Goal: Task Accomplishment & Management: Complete application form

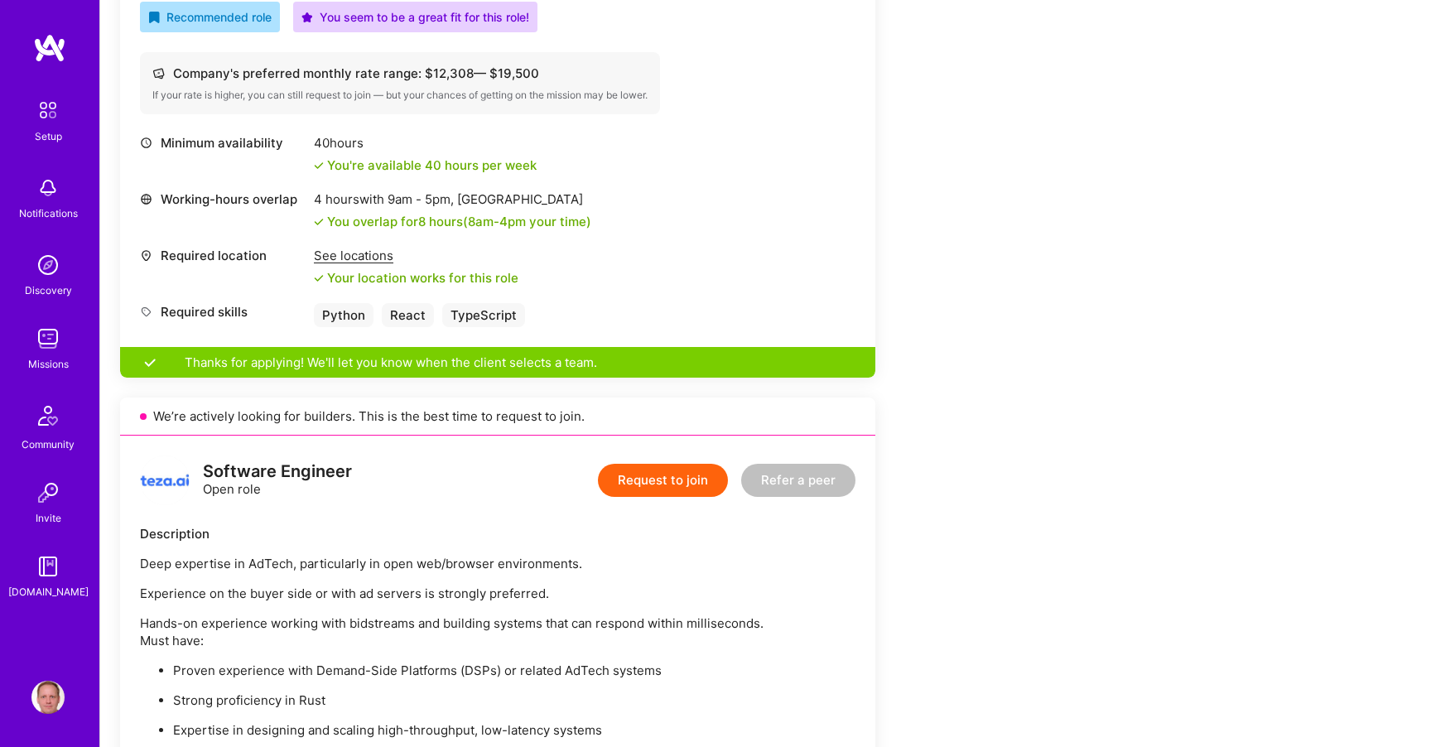
scroll to position [667, 0]
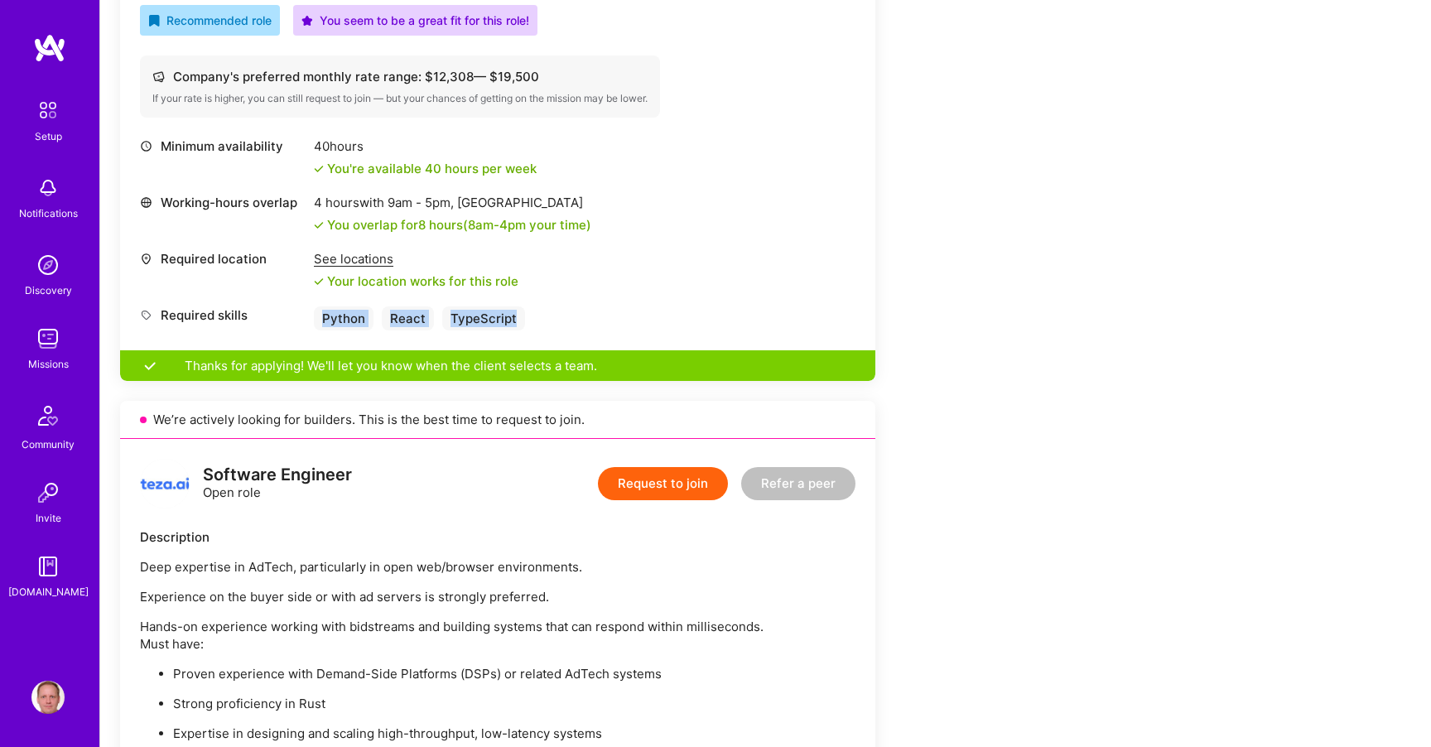
drag, startPoint x: 315, startPoint y: 316, endPoint x: 517, endPoint y: 325, distance: 202.3
click at [518, 325] on div "Python React TypeScript" at bounding box center [419, 319] width 211 height 24
copy div "Python React TypeScript"
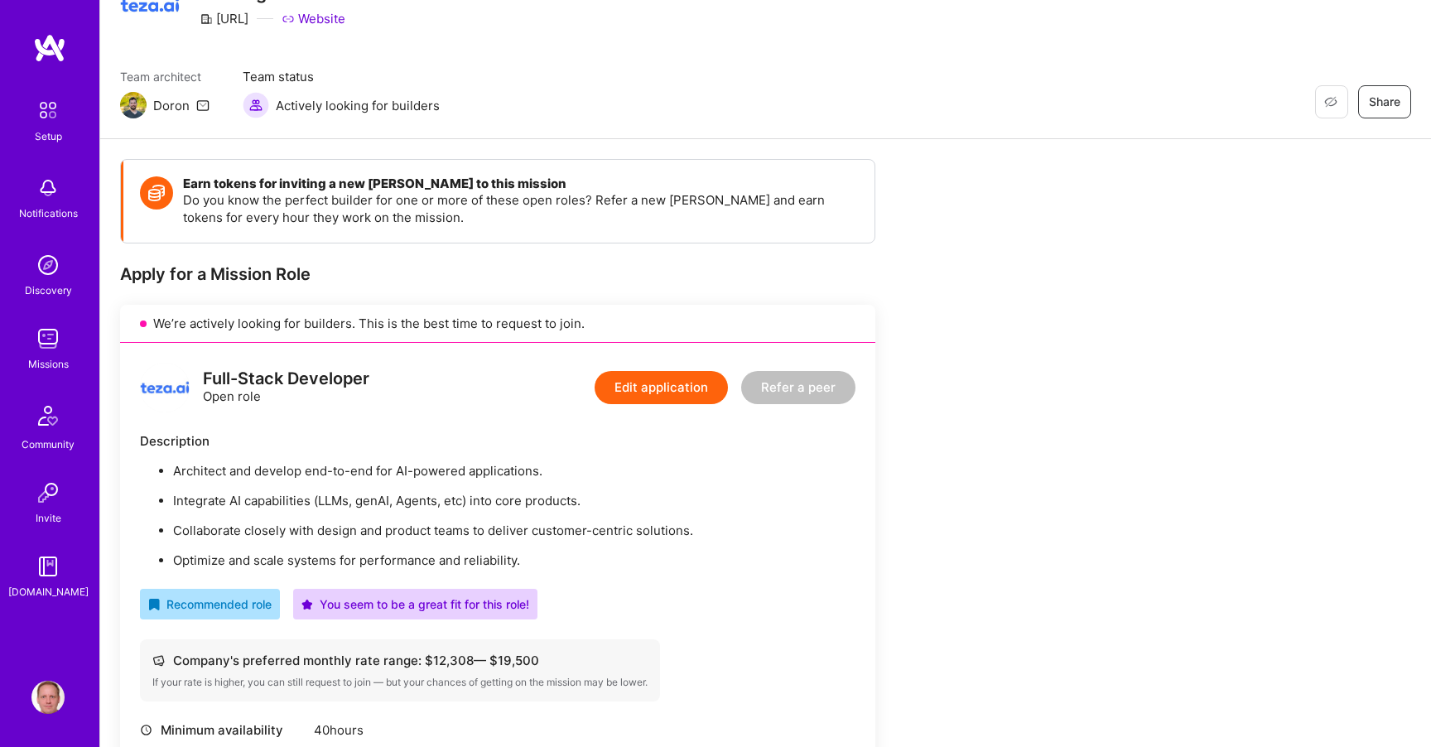
scroll to position [0, 0]
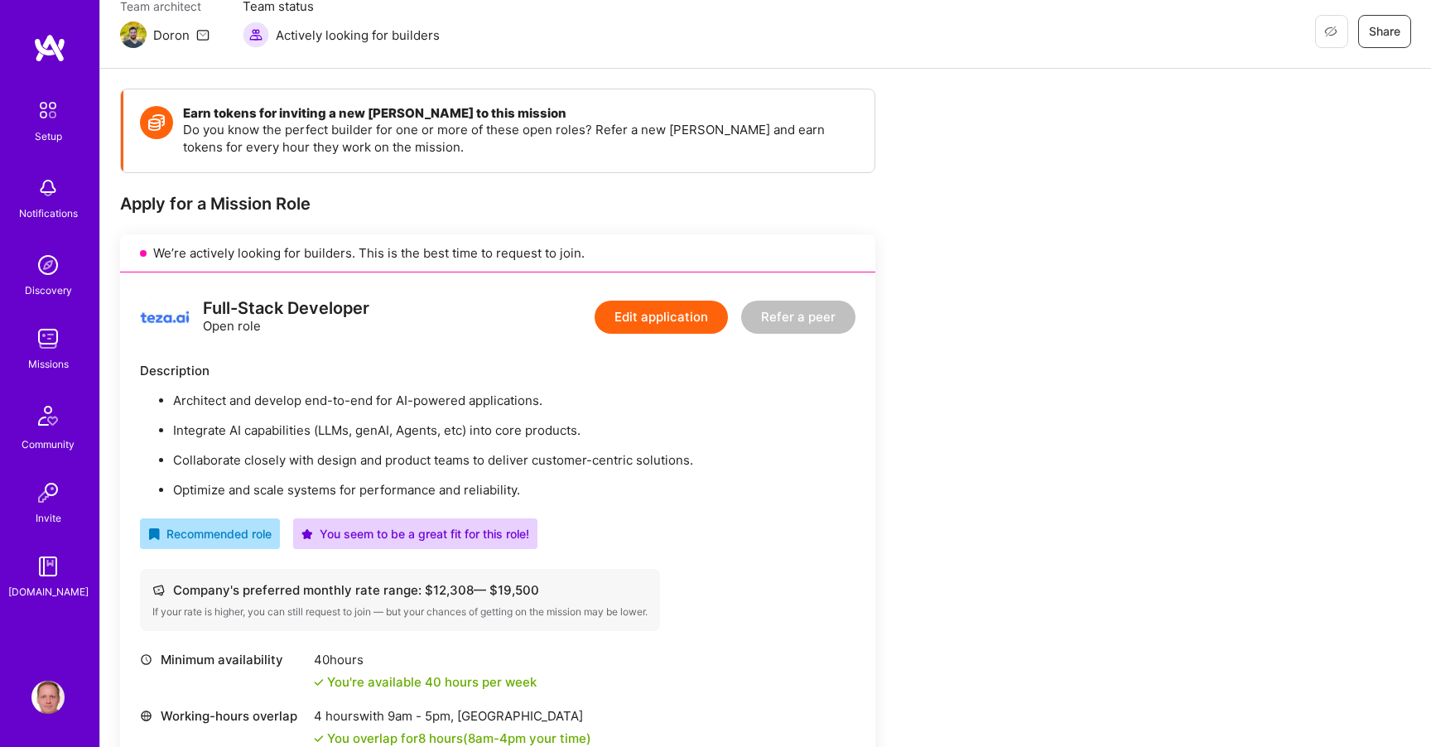
scroll to position [124, 0]
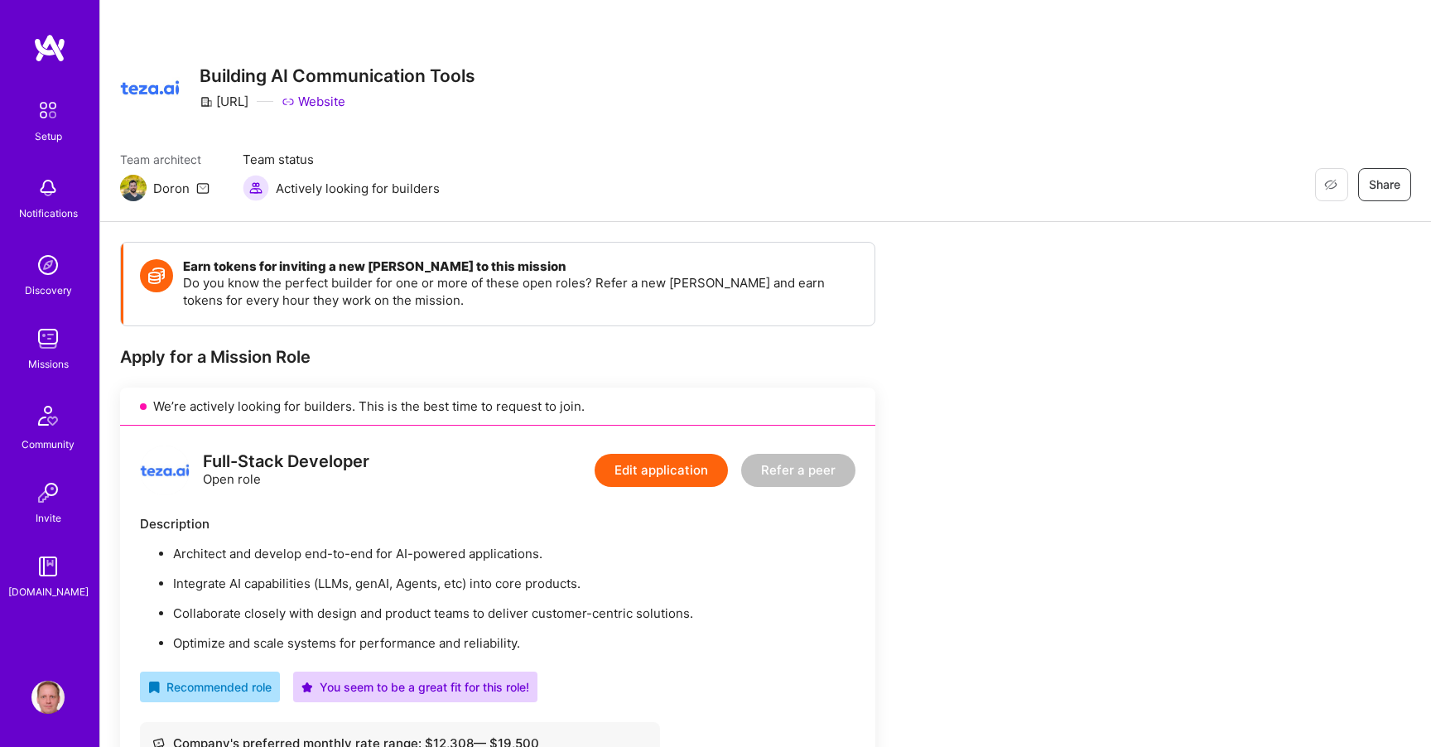
click at [62, 272] on img at bounding box center [47, 265] width 33 height 33
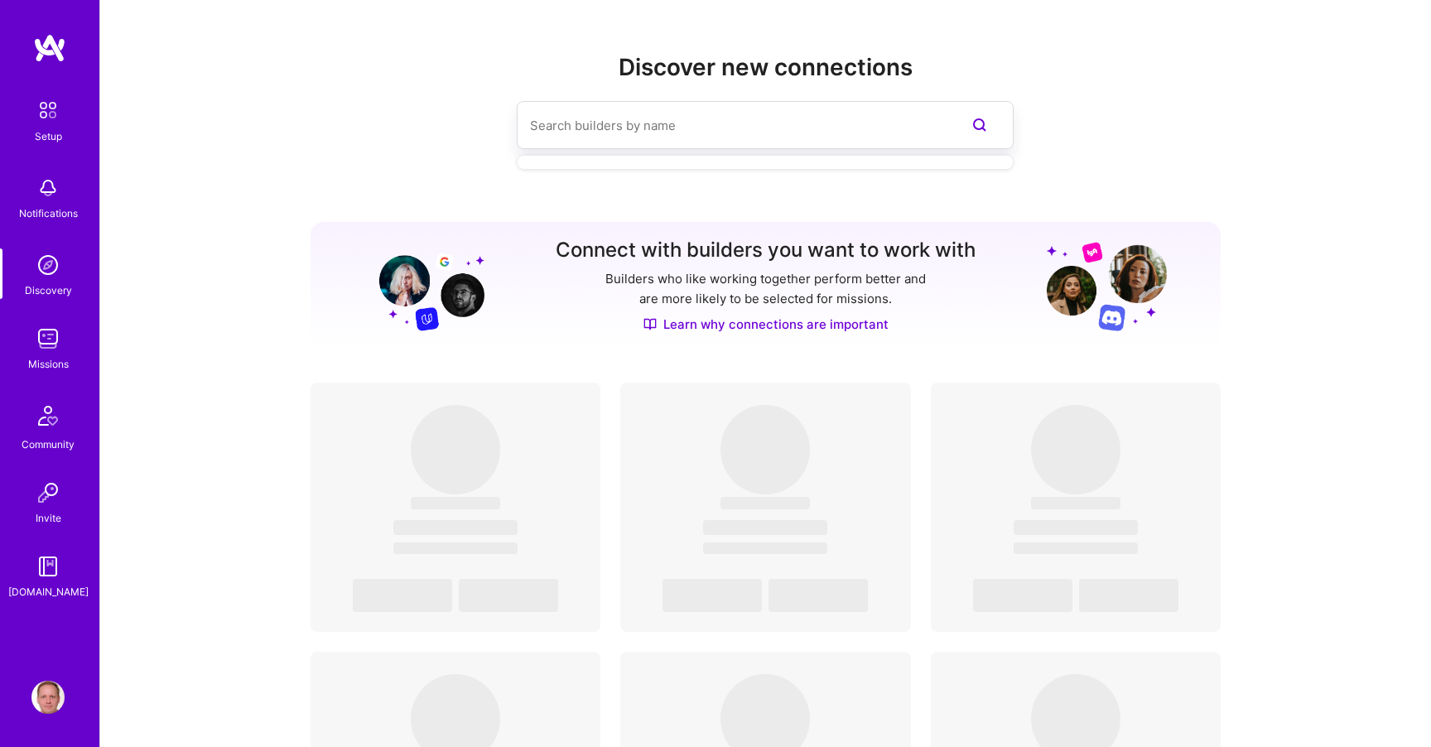
click at [571, 131] on input at bounding box center [732, 125] width 404 height 42
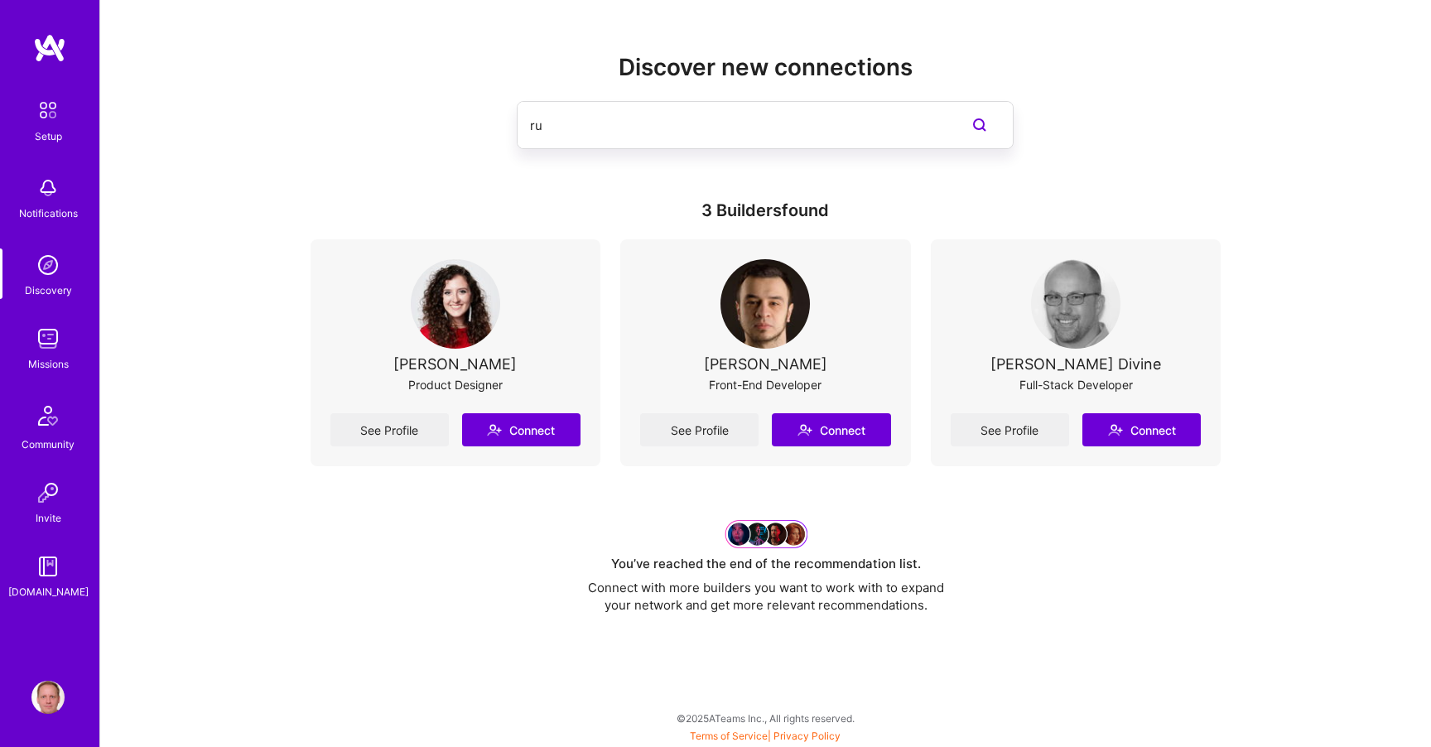
type input "r"
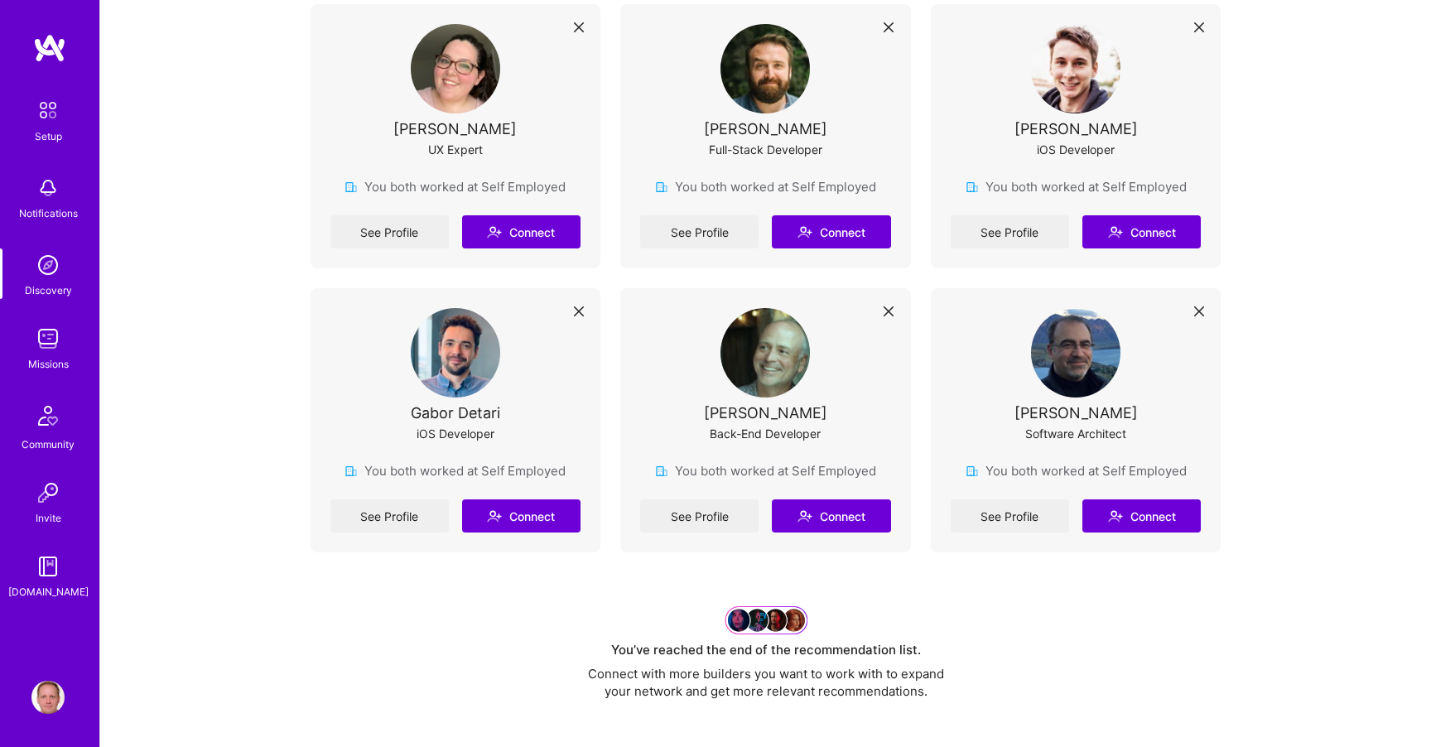
scroll to position [5723, 0]
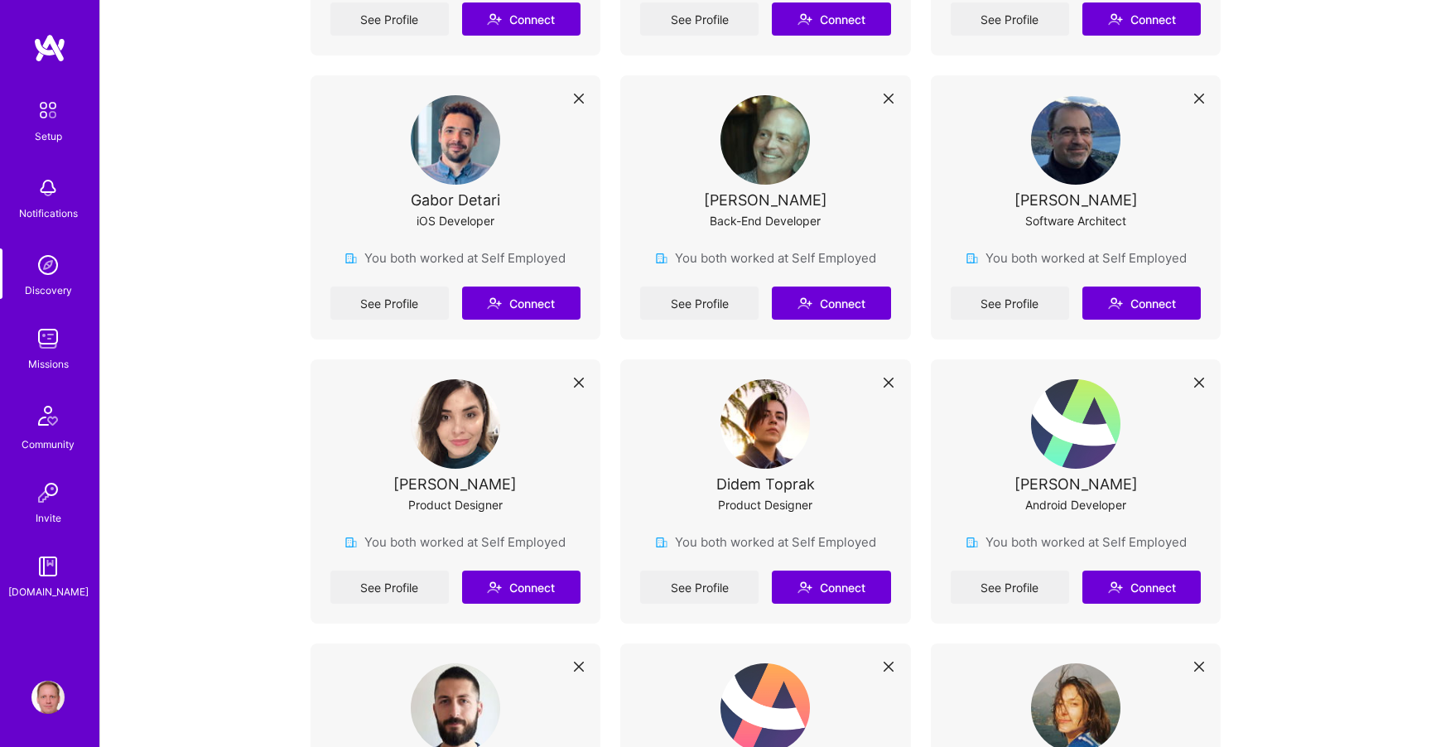
click at [40, 270] on img at bounding box center [47, 265] width 33 height 33
click at [54, 353] on img at bounding box center [47, 338] width 33 height 33
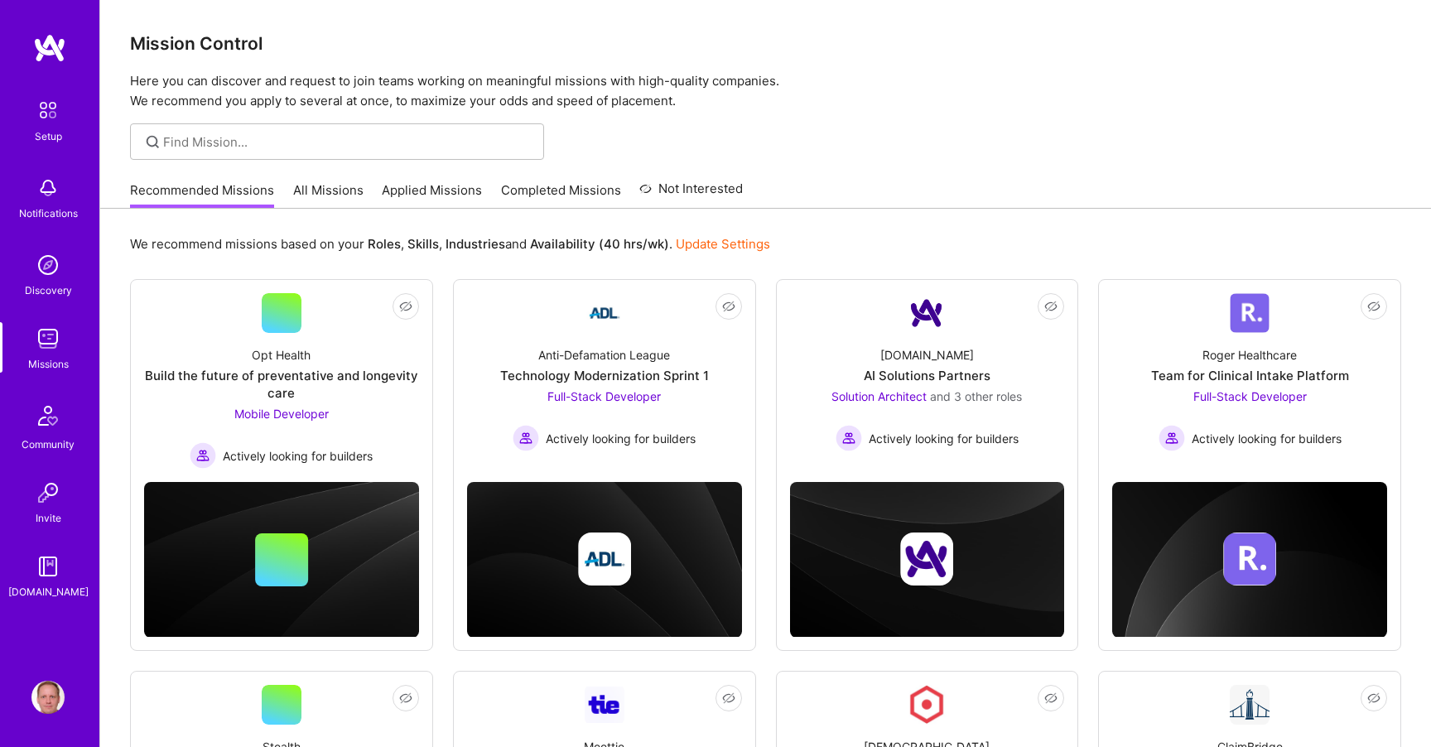
click at [336, 183] on link "All Missions" at bounding box center [328, 194] width 70 height 27
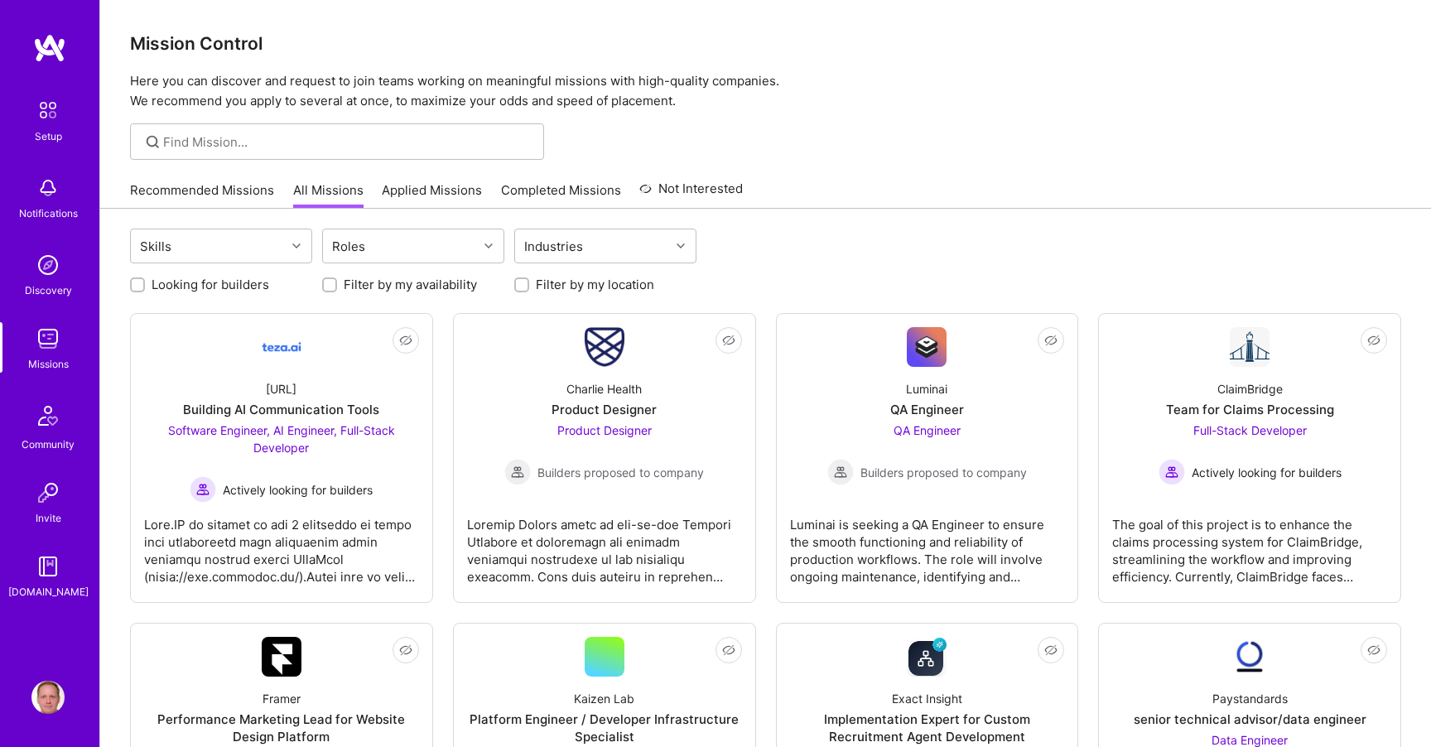
click at [239, 283] on label "Looking for builders" at bounding box center [211, 284] width 118 height 17
click at [145, 283] on input "Looking for builders" at bounding box center [139, 286] width 12 height 12
checkbox input "true"
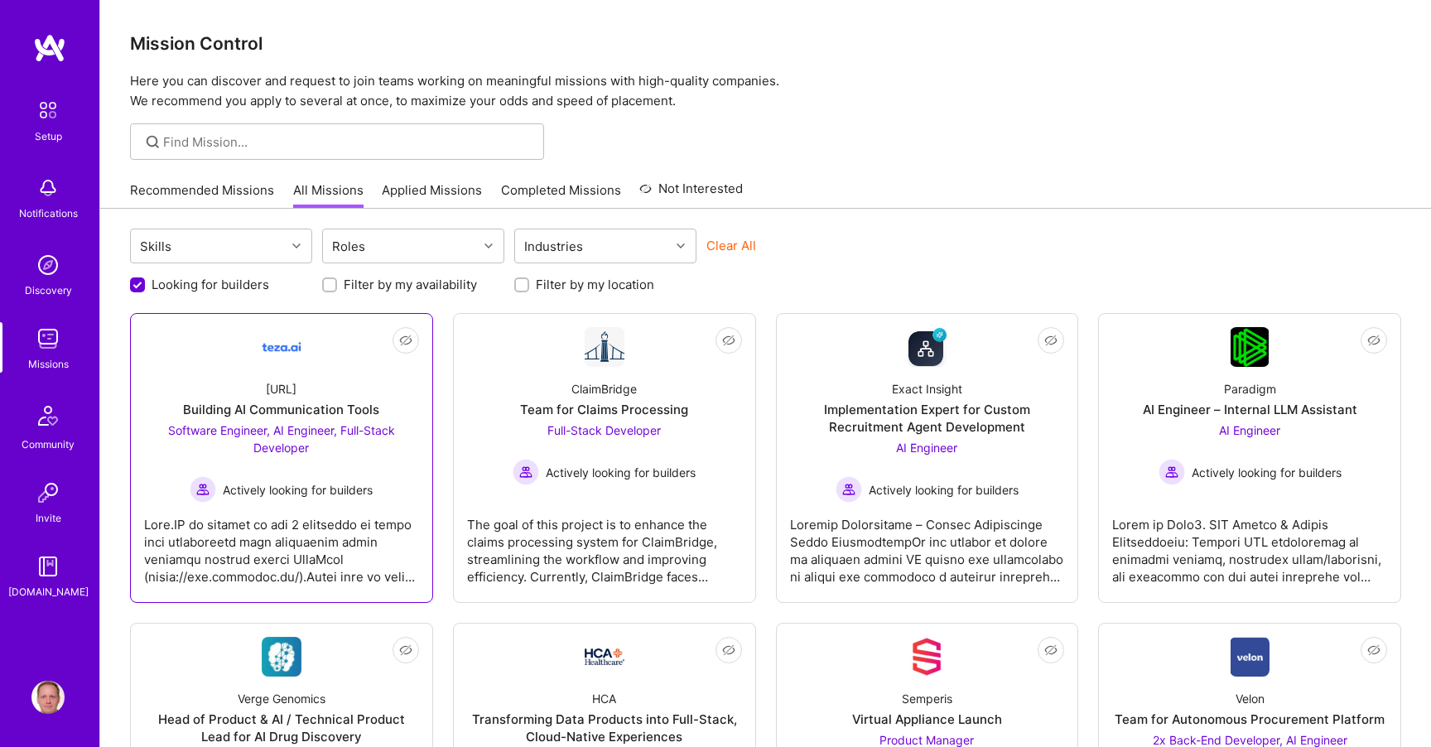
click at [349, 458] on div "Software Engineer, AI Engineer, Full-Stack Developer Actively looking for build…" at bounding box center [281, 462] width 275 height 81
click at [401, 286] on label "Filter by my availability" at bounding box center [410, 284] width 133 height 17
click at [337, 286] on input "Filter by my availability" at bounding box center [332, 286] width 12 height 12
checkbox input "true"
click at [572, 284] on label "Filter by my location" at bounding box center [595, 284] width 118 height 17
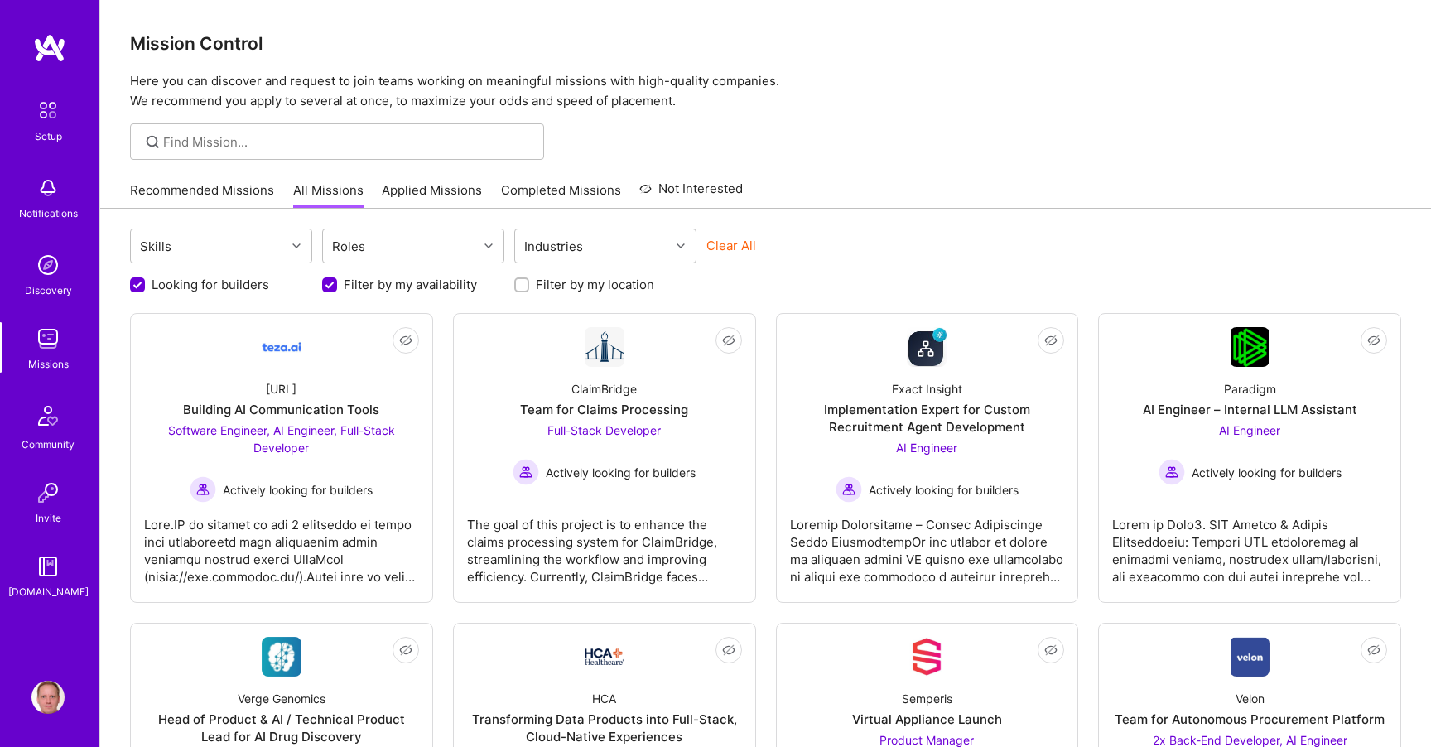
click at [529, 284] on input "Filter by my location" at bounding box center [524, 286] width 12 height 12
checkbox input "true"
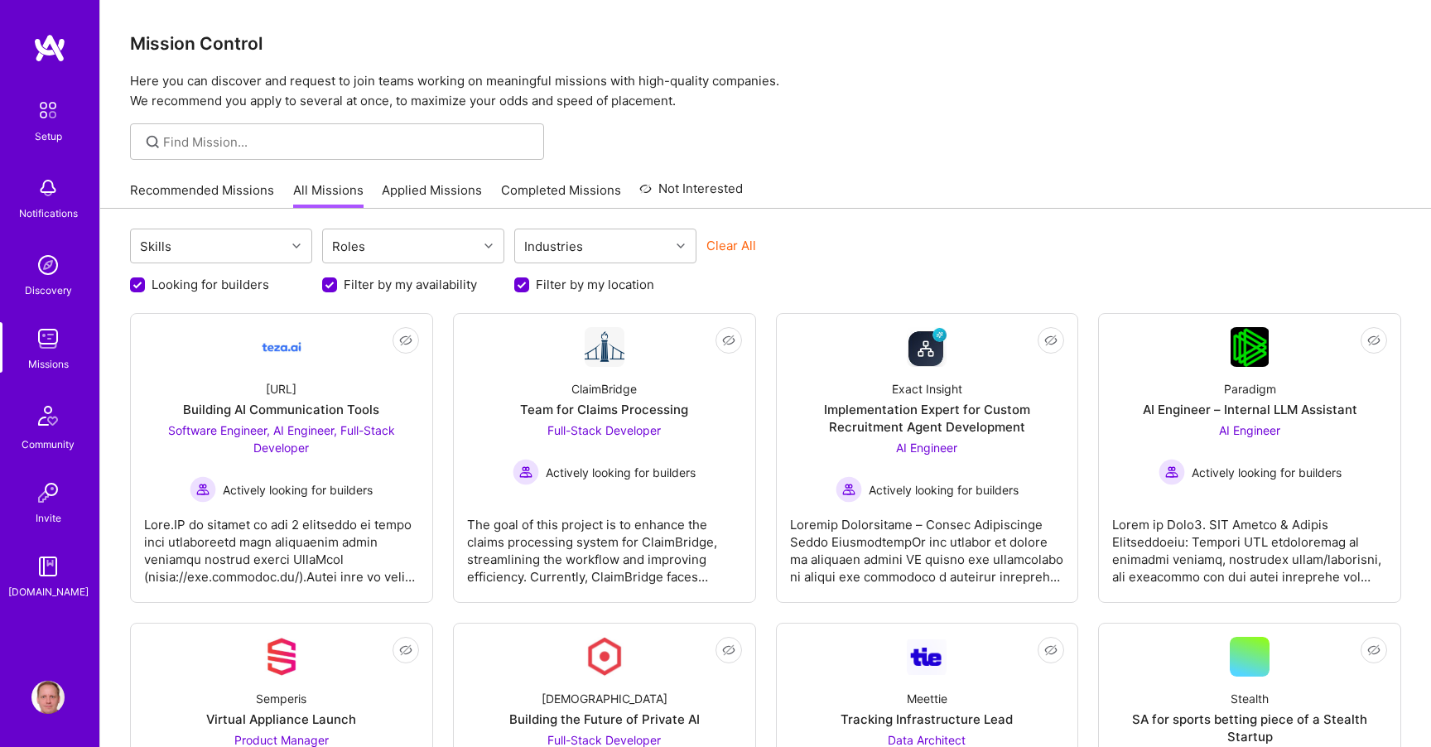
click at [404, 198] on link "Applied Missions" at bounding box center [432, 194] width 100 height 27
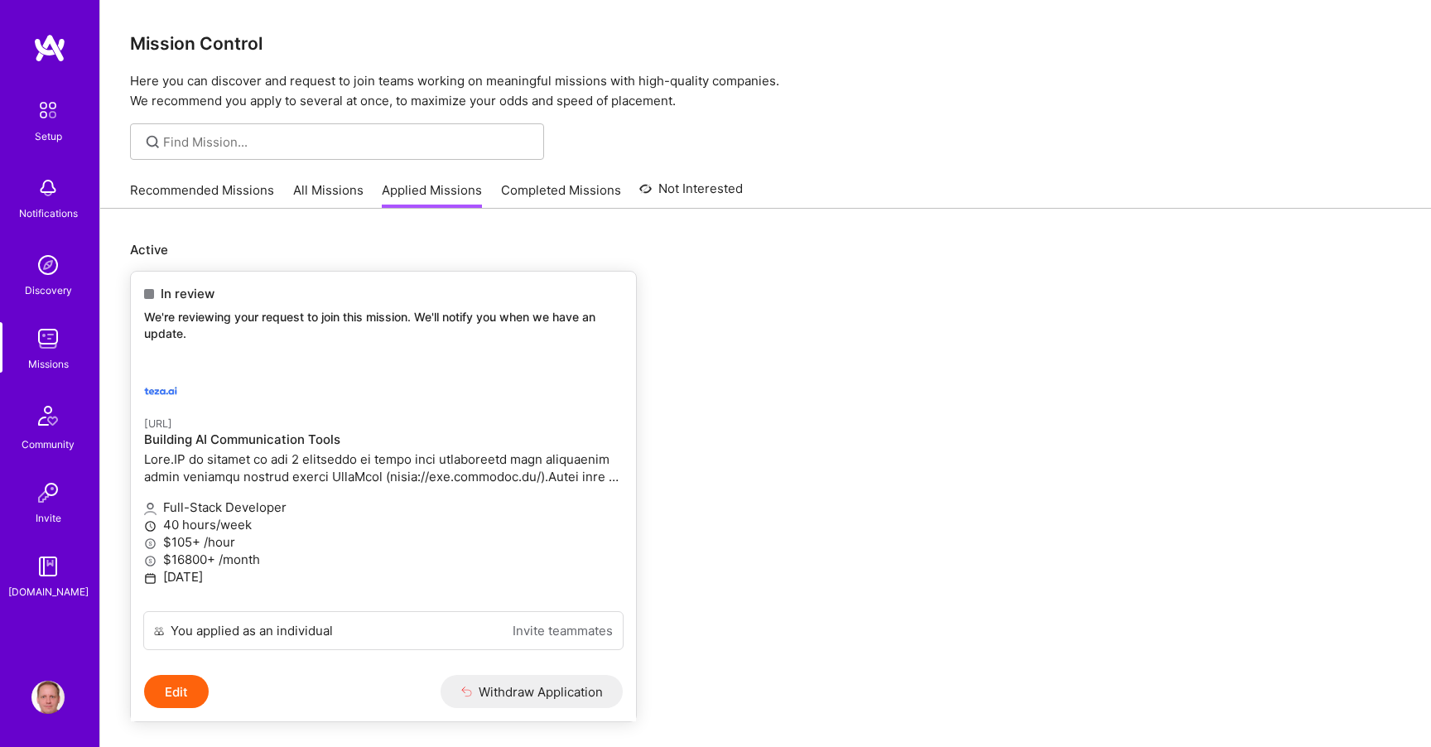
click at [357, 404] on div at bounding box center [303, 390] width 319 height 33
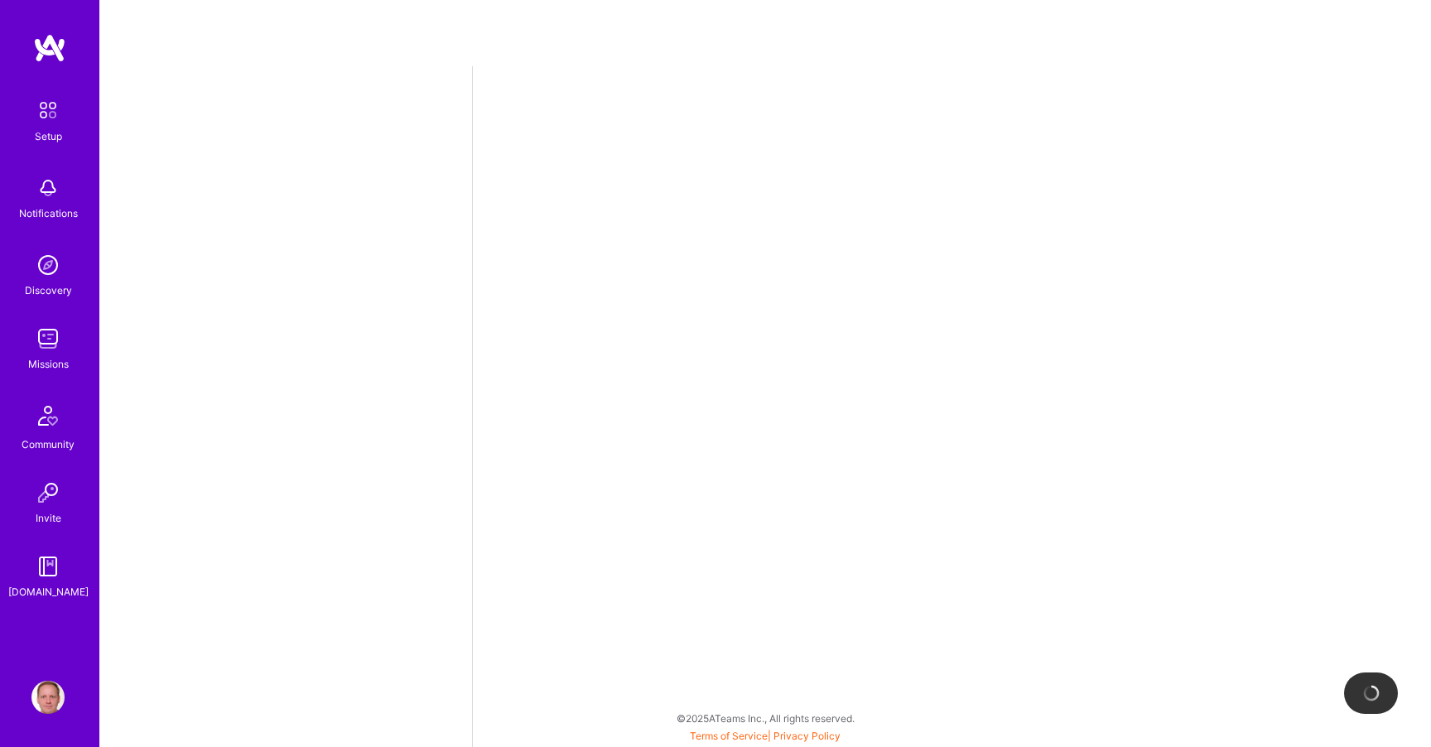
select select "DE"
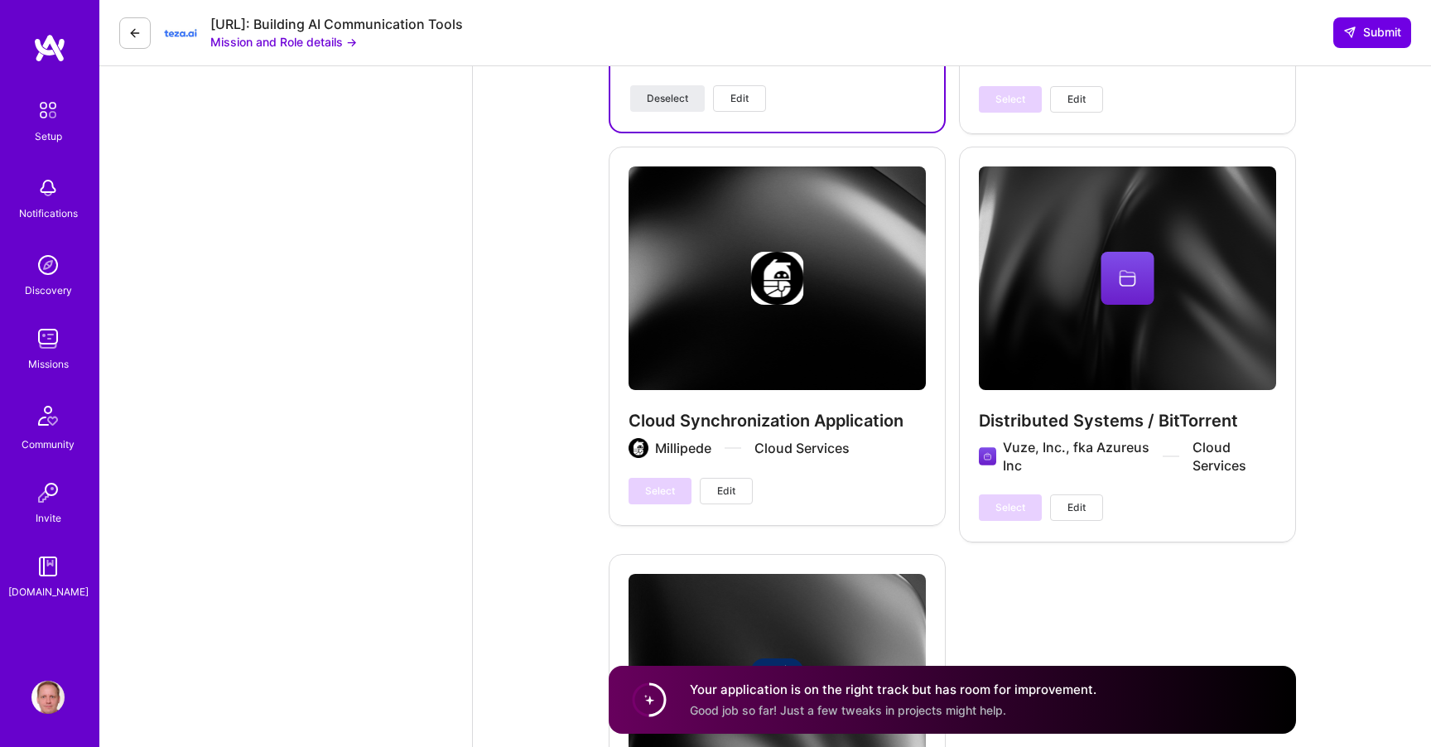
scroll to position [4110, 0]
